Goal: Task Accomplishment & Management: Manage account settings

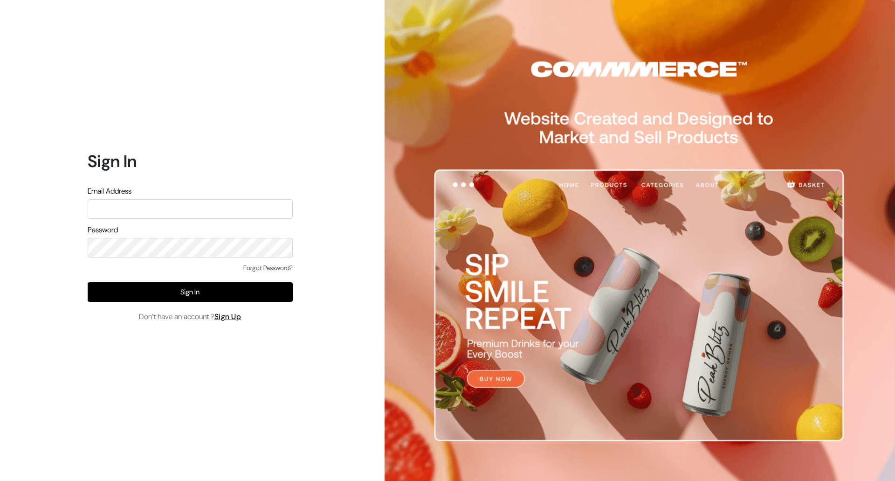
click at [227, 203] on input "text" at bounding box center [190, 209] width 205 height 20
click at [273, 210] on input "text" at bounding box center [190, 209] width 205 height 20
type input "demo@outdocart.in"
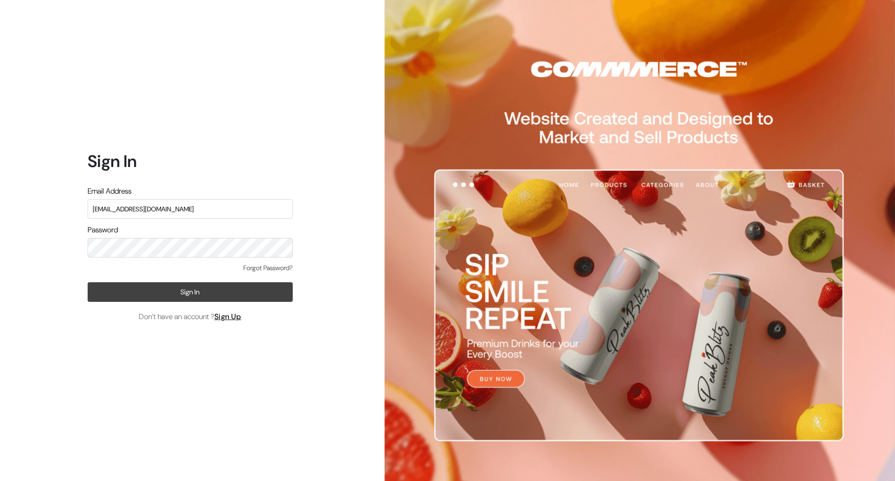
click at [244, 294] on button "Sign In" at bounding box center [190, 292] width 205 height 20
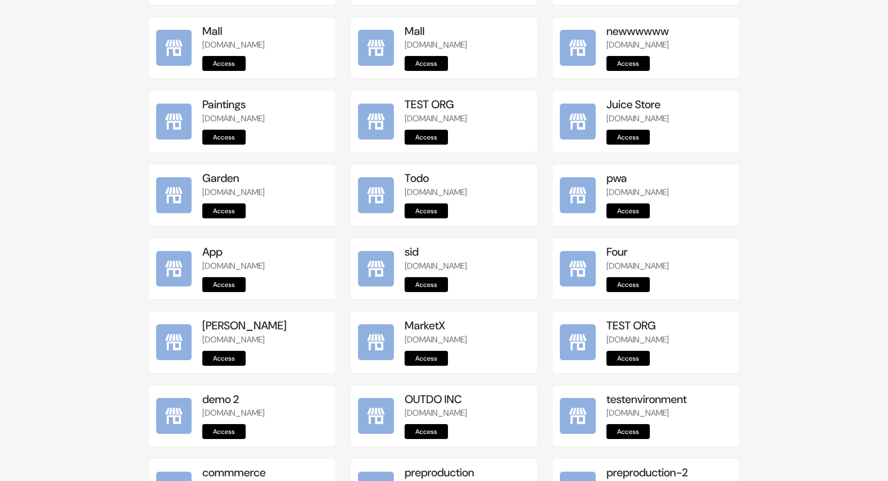
scroll to position [1048, 0]
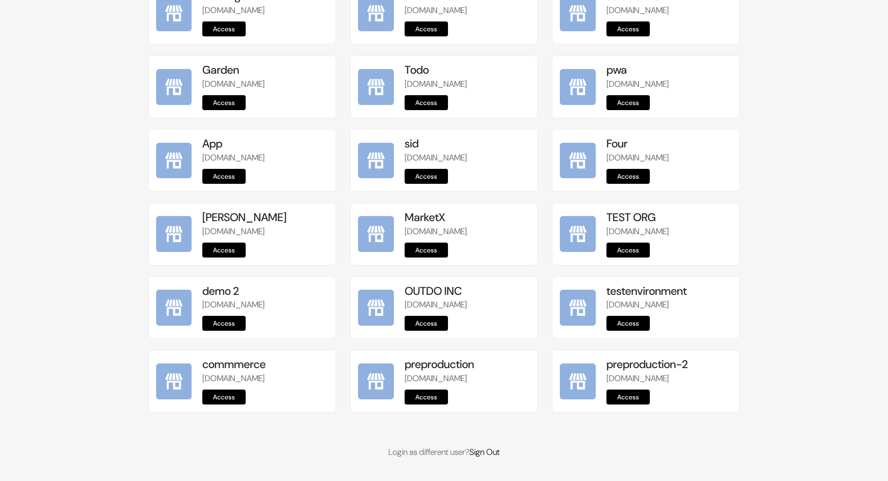
click at [438, 389] on div "preproduction preproduction.commmerce.com Access" at bounding box center [467, 381] width 125 height 47
click at [438, 391] on link "Access" at bounding box center [426, 396] width 43 height 15
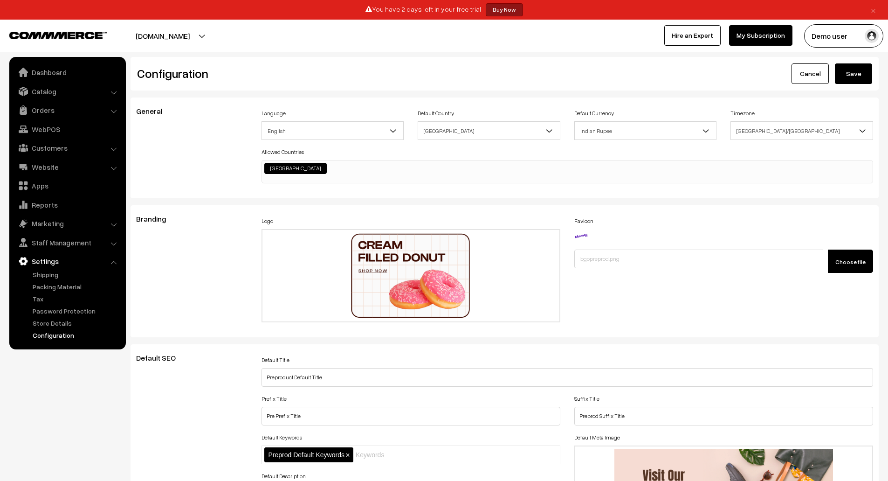
scroll to position [750, 0]
click at [59, 160] on link "Website" at bounding box center [67, 167] width 111 height 17
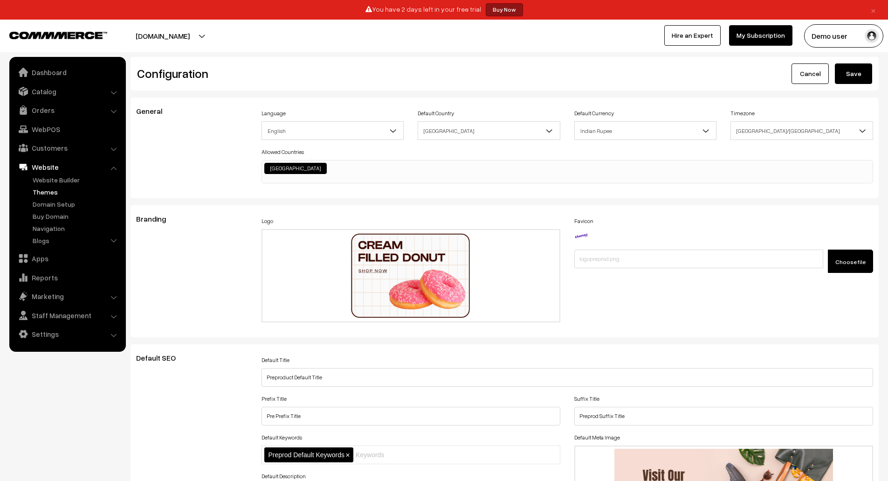
click at [56, 191] on link "Themes" at bounding box center [76, 192] width 92 height 10
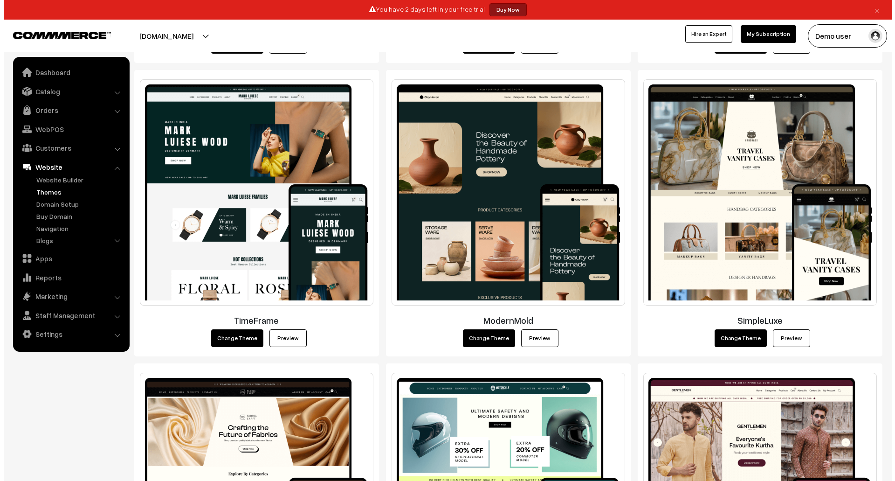
scroll to position [1052, 0]
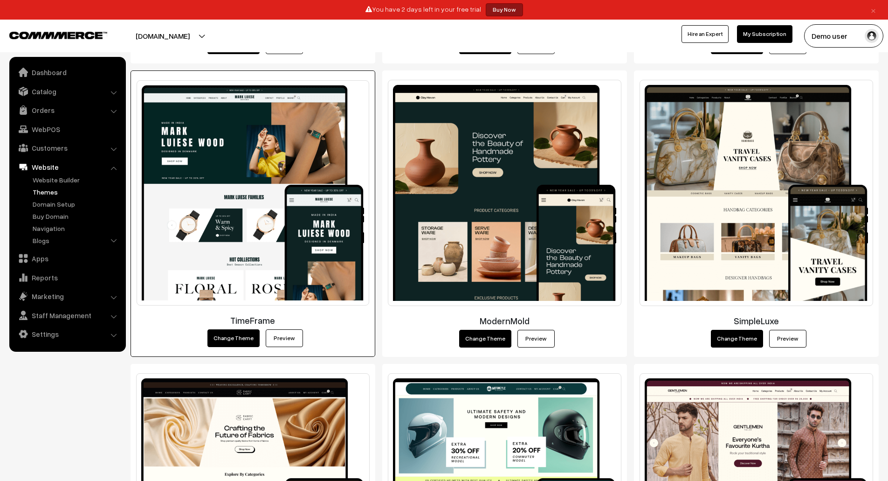
click at [240, 338] on button "Change Theme" at bounding box center [234, 338] width 52 height 18
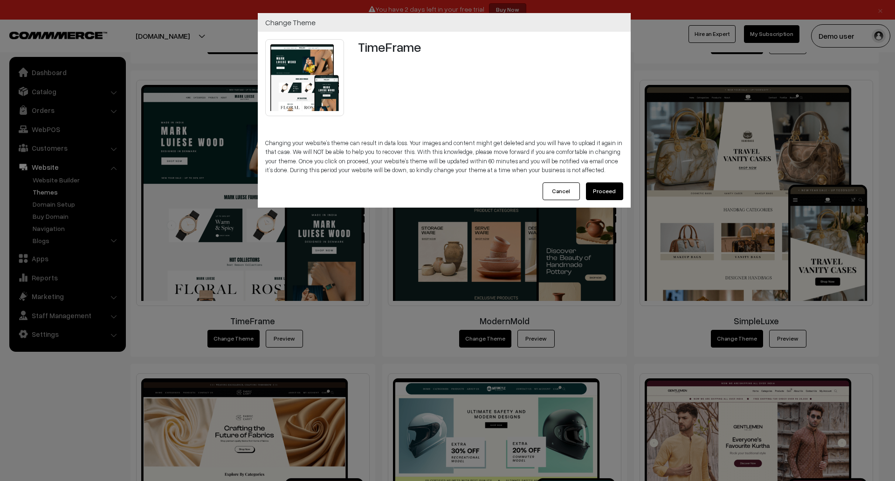
click at [605, 191] on button "Proceed" at bounding box center [604, 191] width 37 height 18
